Goal: Task Accomplishment & Management: Use online tool/utility

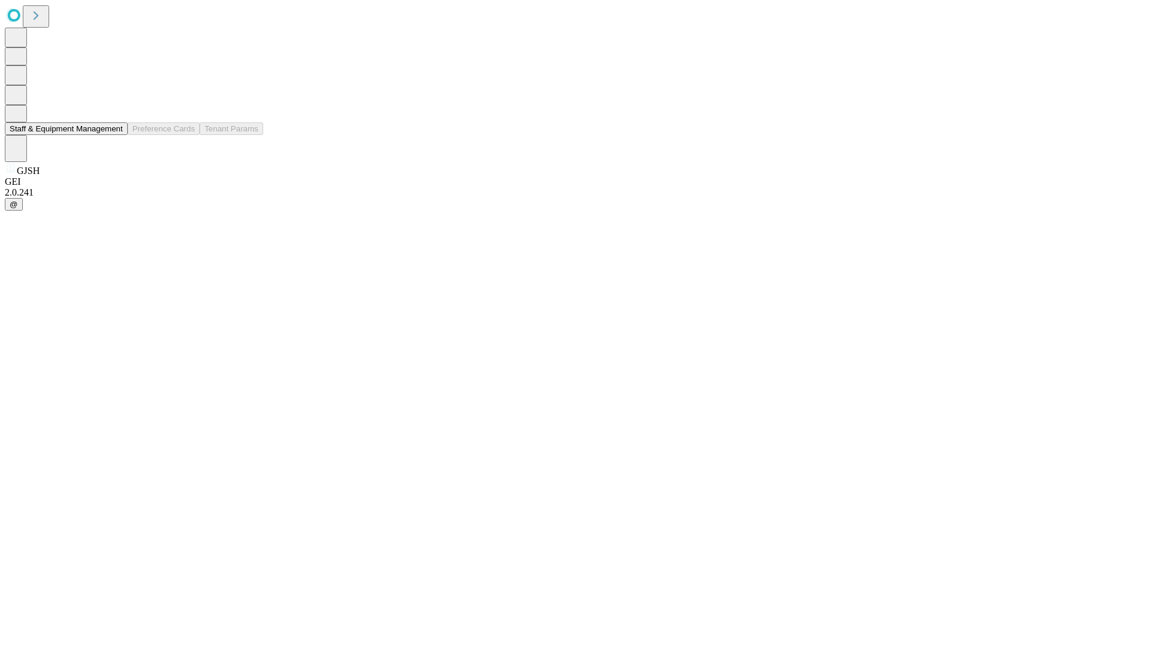
click at [115, 135] on button "Staff & Equipment Management" at bounding box center [66, 128] width 123 height 13
